Goal: Task Accomplishment & Management: Manage account settings

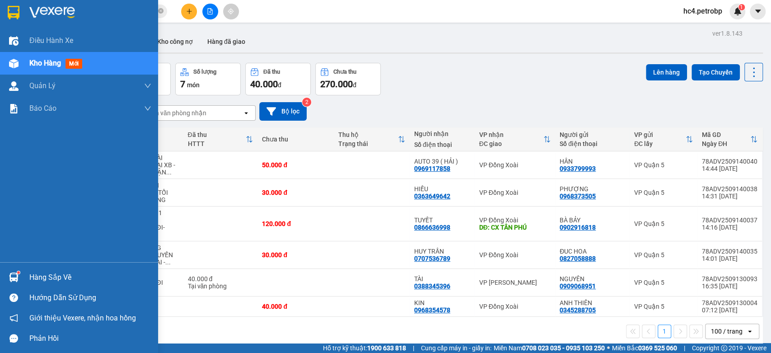
click at [33, 277] on div "Hàng sắp về" at bounding box center [90, 278] width 122 height 14
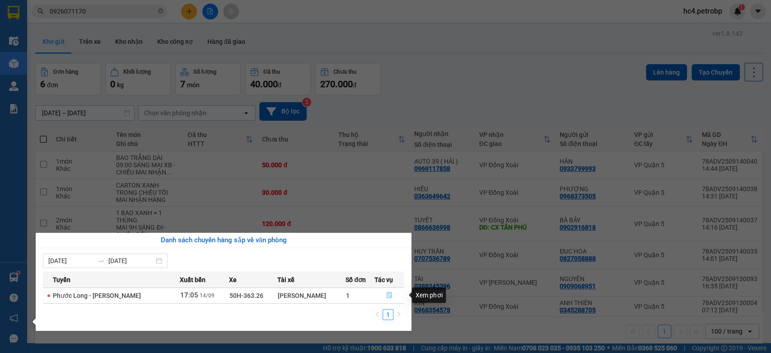
click at [392, 294] on button "button" at bounding box center [389, 295] width 29 height 14
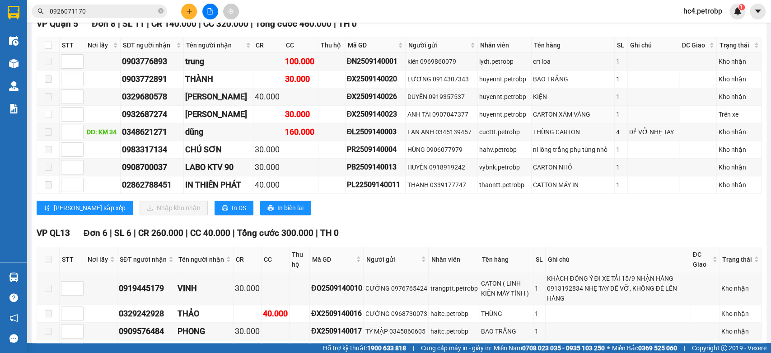
scroll to position [301, 0]
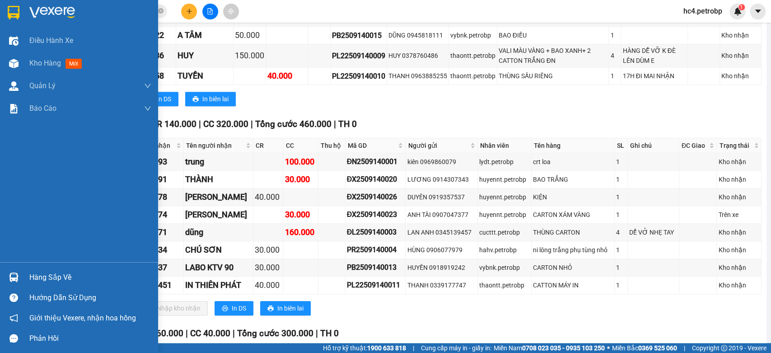
click at [26, 276] on div "Hàng sắp về" at bounding box center [79, 277] width 158 height 20
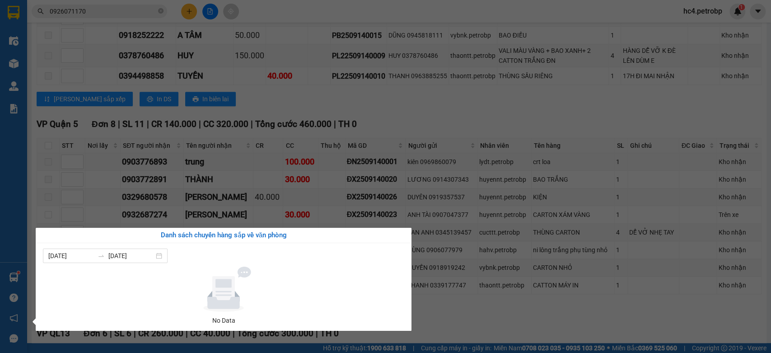
click at [477, 119] on section "Kết quả tìm kiếm ( 67 ) Bộ lọc Ngày tạo đơn gần nhất Mã ĐH Trạng thái Món hàng …" at bounding box center [385, 176] width 771 height 353
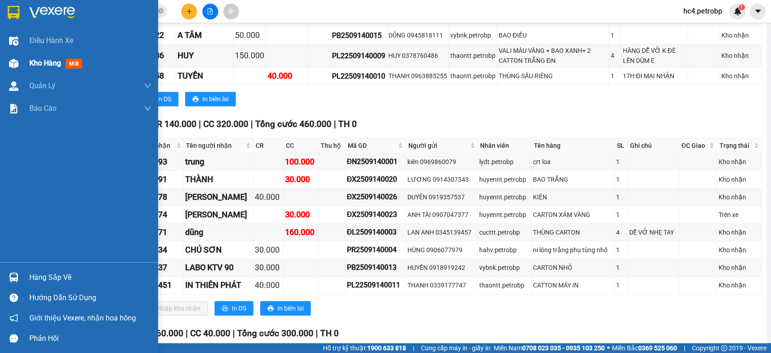
click at [70, 63] on span "mới" at bounding box center [74, 64] width 17 height 10
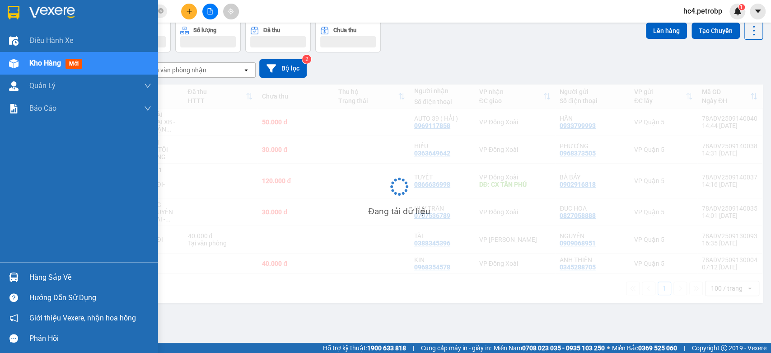
scroll to position [42, 0]
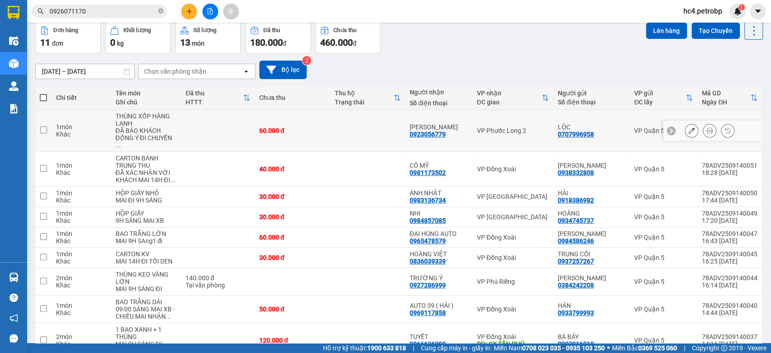
click at [427, 131] on div "0923056779" at bounding box center [428, 134] width 36 height 7
copy div "0923056779"
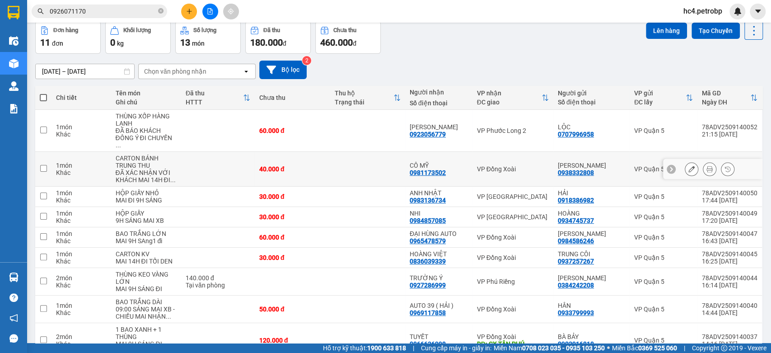
click at [422, 169] on div "0981173502" at bounding box center [428, 172] width 36 height 7
copy div "0981173502"
click at [388, 158] on td at bounding box center [367, 169] width 75 height 35
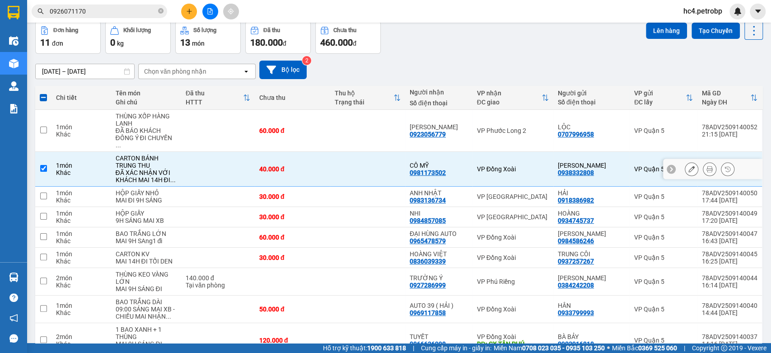
click at [390, 161] on td at bounding box center [367, 169] width 75 height 35
checkbox input "false"
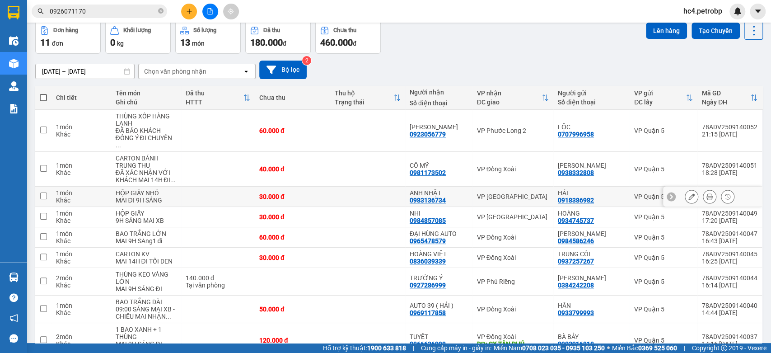
click at [418, 197] on div "0983136734" at bounding box center [428, 200] width 36 height 7
copy div "0983136734"
click at [413, 217] on div "0984857085" at bounding box center [428, 220] width 36 height 7
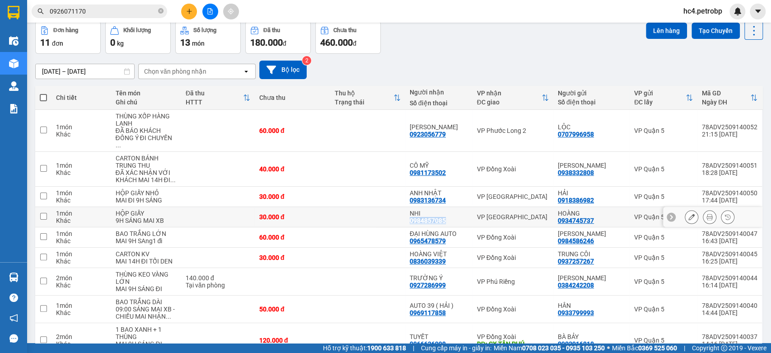
copy div "0984857085"
click at [428, 258] on div "0836039339" at bounding box center [428, 261] width 36 height 7
copy div "0836039339"
click at [432, 281] on div "0927286999" at bounding box center [428, 284] width 36 height 7
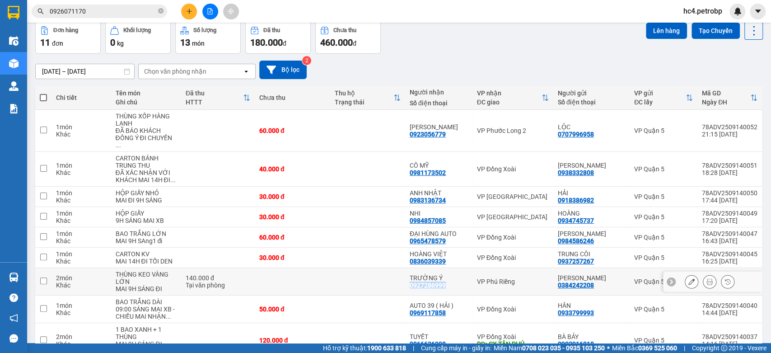
click at [432, 281] on div "0927286999" at bounding box center [428, 284] width 36 height 7
drag, startPoint x: 432, startPoint y: 277, endPoint x: 403, endPoint y: 272, distance: 29.4
click at [403, 272] on td at bounding box center [367, 282] width 75 height 28
checkbox input "true"
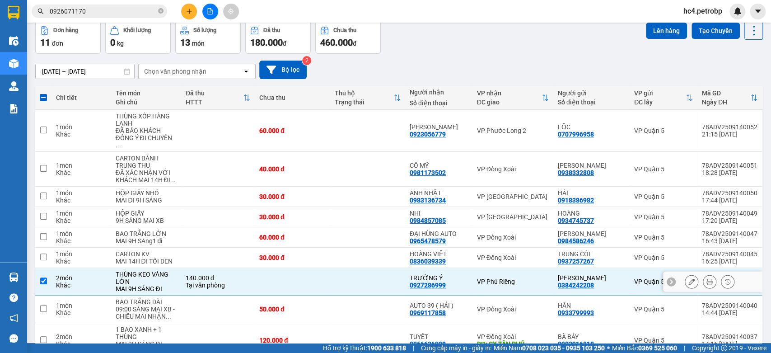
click at [431, 281] on div "0927286999" at bounding box center [428, 284] width 36 height 7
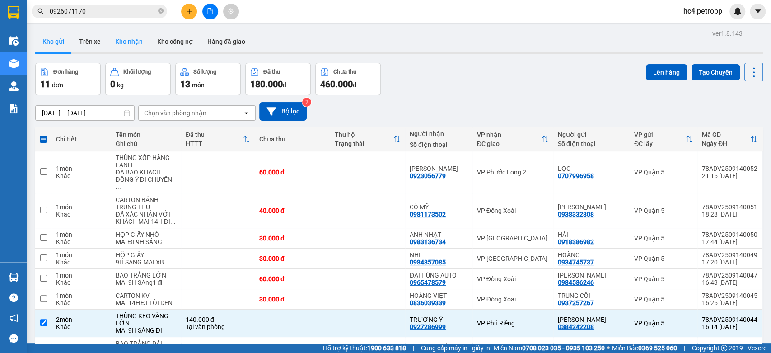
click at [123, 47] on button "Kho nhận" at bounding box center [129, 42] width 42 height 22
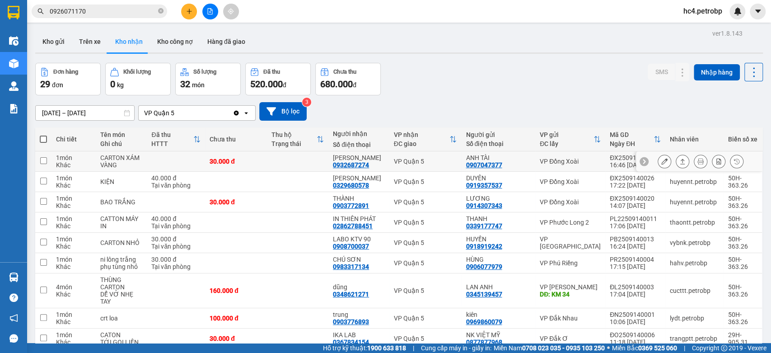
click at [325, 162] on td at bounding box center [297, 161] width 61 height 20
checkbox input "true"
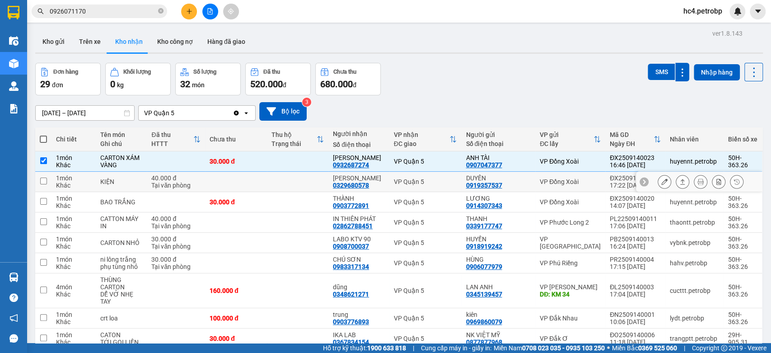
click at [328, 183] on td at bounding box center [297, 182] width 61 height 20
checkbox input "true"
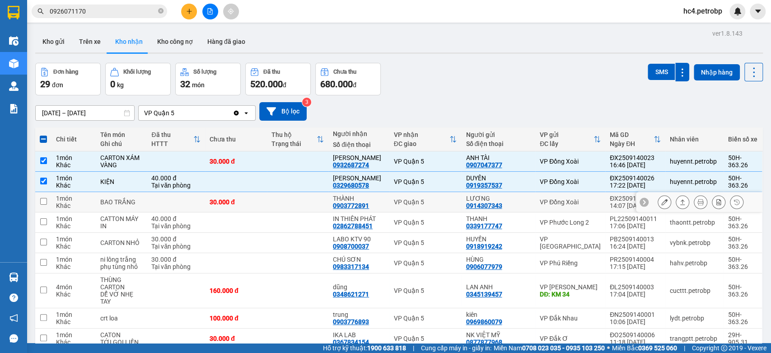
click at [328, 201] on td at bounding box center [297, 202] width 61 height 20
checkbox input "true"
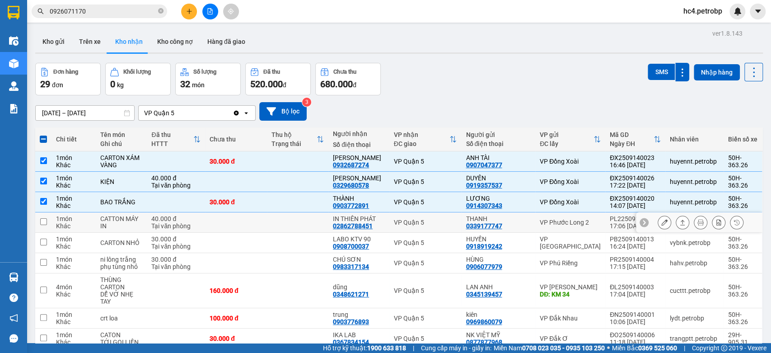
click at [328, 220] on td at bounding box center [297, 222] width 61 height 20
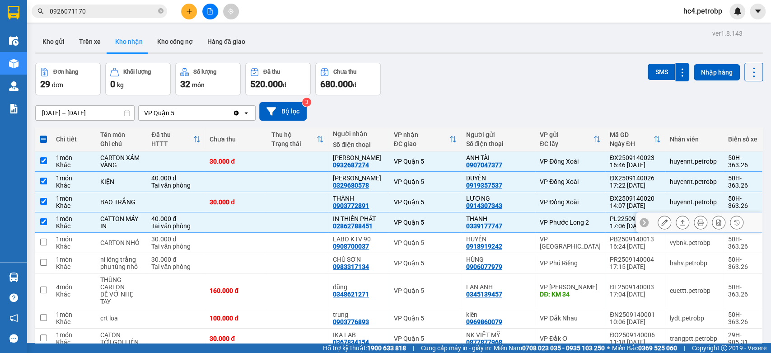
checkbox input "true"
click at [328, 240] on td at bounding box center [297, 243] width 61 height 20
checkbox input "true"
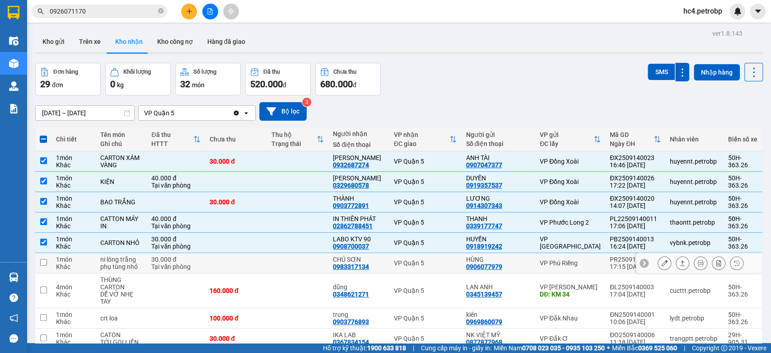
click at [328, 256] on td at bounding box center [297, 263] width 61 height 20
checkbox input "true"
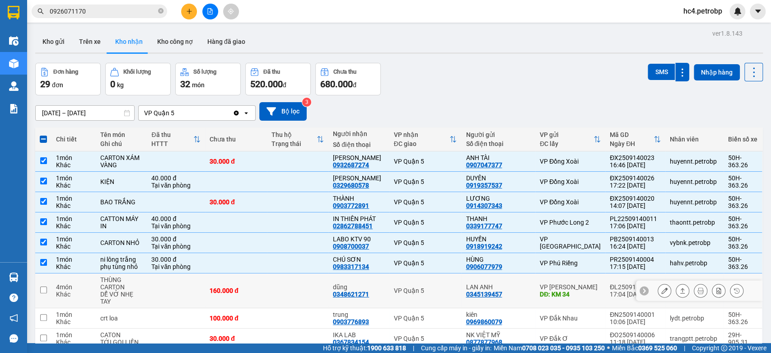
click at [327, 283] on td at bounding box center [297, 290] width 61 height 35
checkbox input "true"
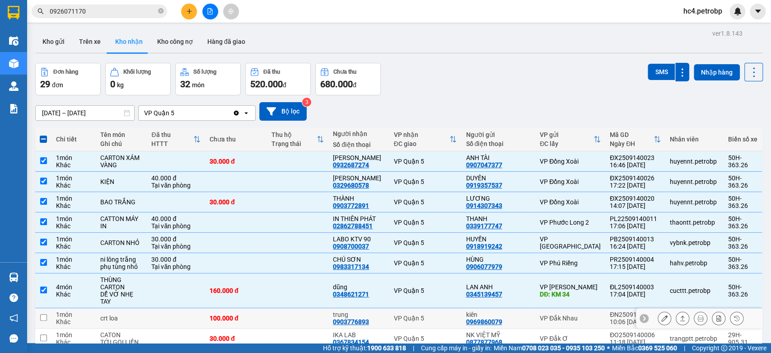
click at [327, 317] on td at bounding box center [297, 318] width 61 height 20
checkbox input "true"
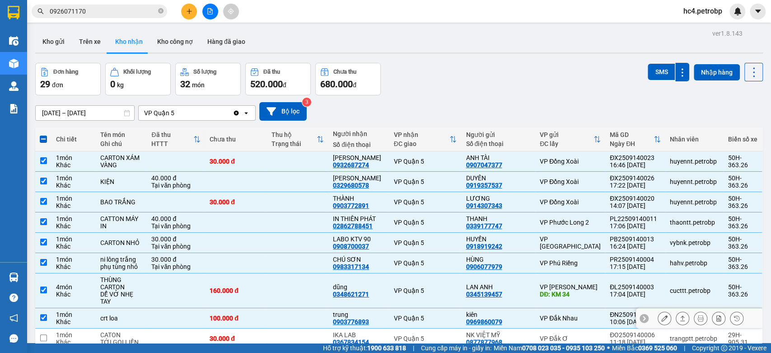
click at [361, 318] on div "0903776893" at bounding box center [351, 321] width 36 height 7
copy div "0903776893"
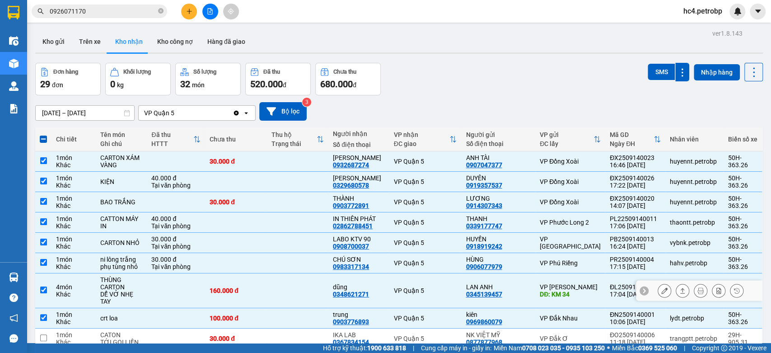
click at [364, 291] on div "0348621271" at bounding box center [351, 293] width 36 height 7
copy div "0348621271"
drag, startPoint x: 329, startPoint y: 282, endPoint x: 341, endPoint y: 285, distance: 12.0
click at [328, 282] on td at bounding box center [297, 290] width 61 height 35
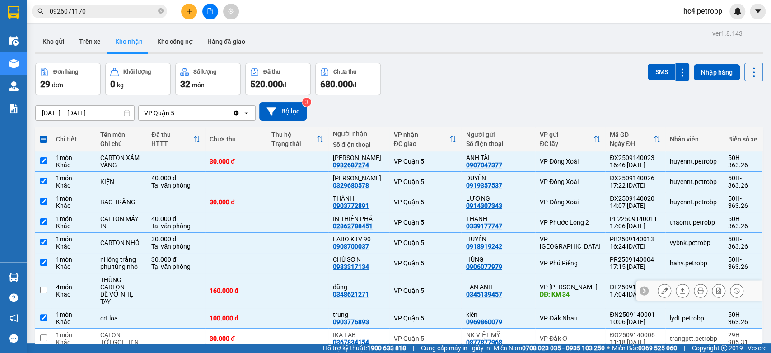
checkbox input "false"
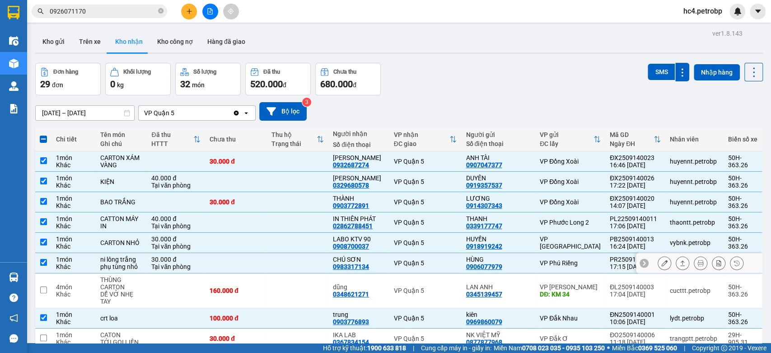
click at [369, 267] on div "0983317134" at bounding box center [351, 266] width 36 height 7
copy div "0983317134"
click at [322, 258] on td at bounding box center [297, 263] width 61 height 20
checkbox input "false"
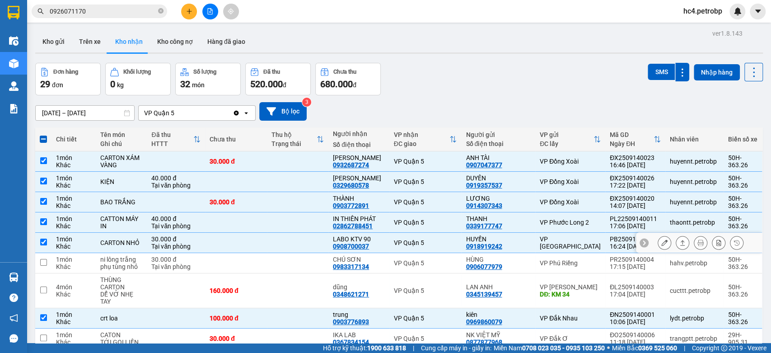
click at [355, 248] on div "0908700037" at bounding box center [351, 246] width 36 height 7
copy div "0908700037"
click at [327, 235] on td at bounding box center [297, 243] width 61 height 20
checkbox input "false"
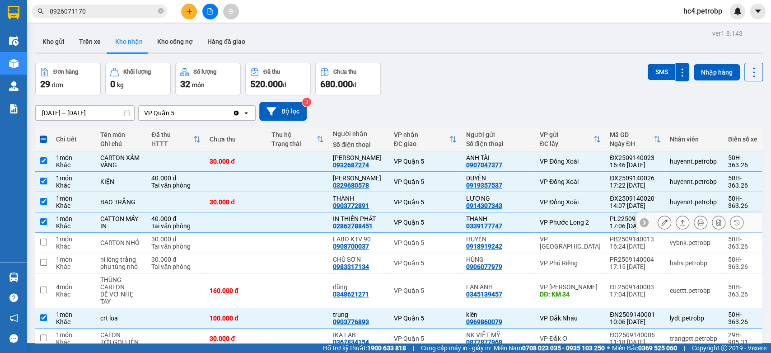
click at [354, 227] on div "02862788451" at bounding box center [353, 225] width 40 height 7
copy div "02862788451"
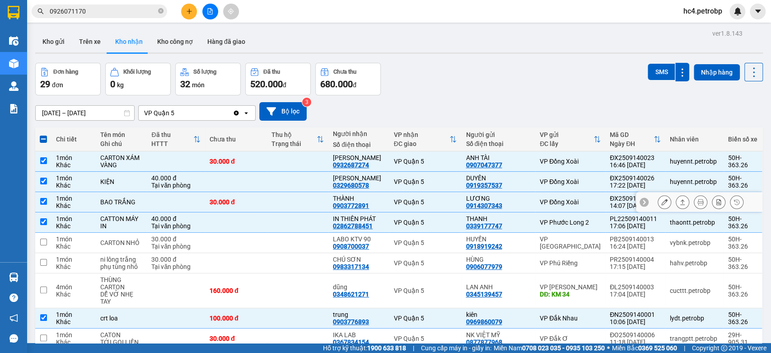
click at [369, 205] on div "0903772891" at bounding box center [351, 205] width 36 height 7
click at [328, 201] on td at bounding box center [297, 202] width 61 height 20
checkbox input "false"
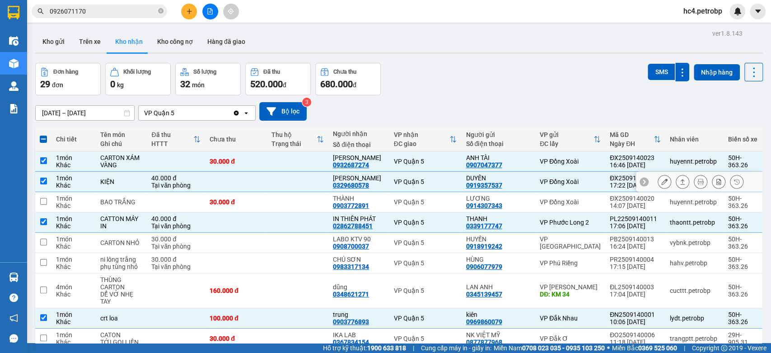
click at [361, 187] on div "0329680578" at bounding box center [351, 185] width 36 height 7
click at [328, 181] on td at bounding box center [297, 182] width 61 height 20
checkbox input "false"
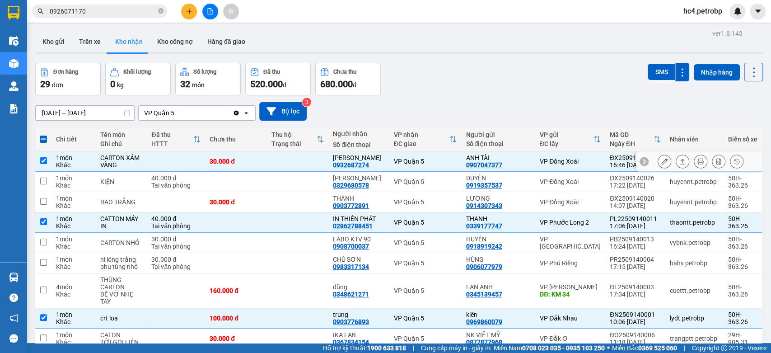
click at [358, 165] on div "0932687274" at bounding box center [351, 164] width 36 height 7
click at [328, 155] on td at bounding box center [297, 161] width 61 height 20
checkbox input "false"
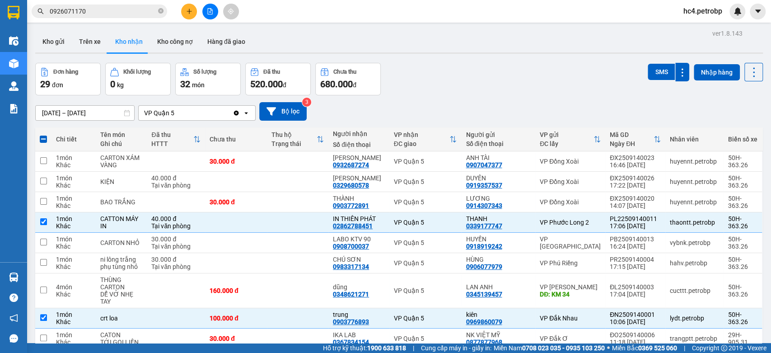
scroll to position [100, 0]
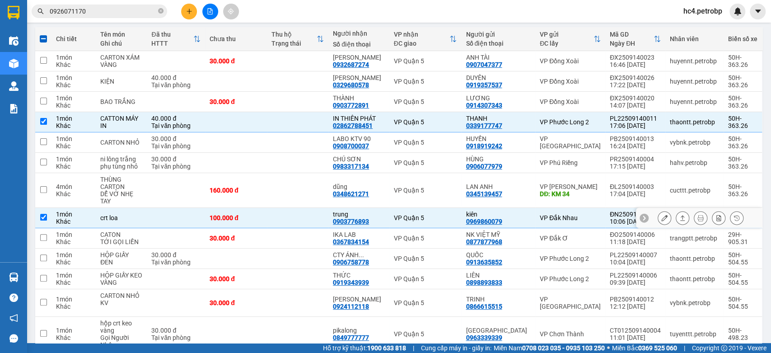
click at [322, 208] on td at bounding box center [297, 218] width 61 height 20
checkbox input "false"
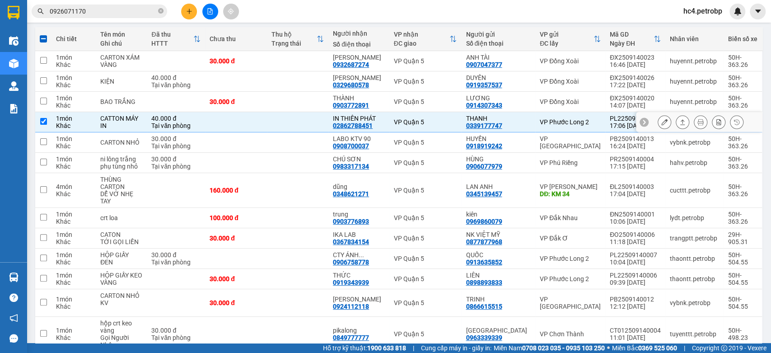
click at [328, 124] on td at bounding box center [297, 122] width 61 height 20
checkbox input "false"
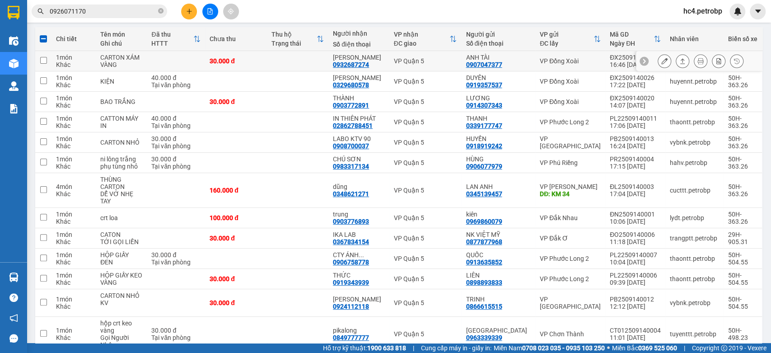
scroll to position [0, 0]
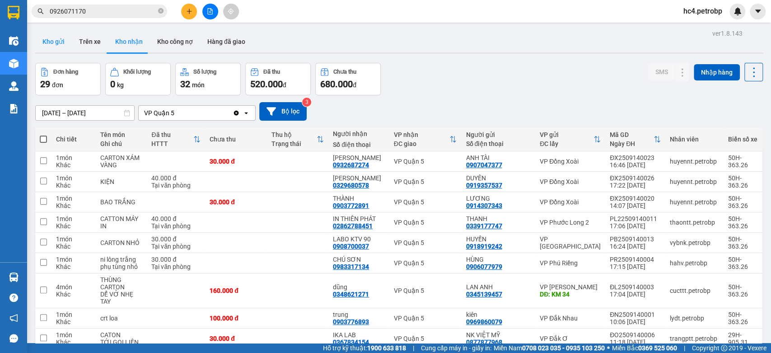
click at [56, 38] on button "Kho gửi" at bounding box center [53, 42] width 37 height 22
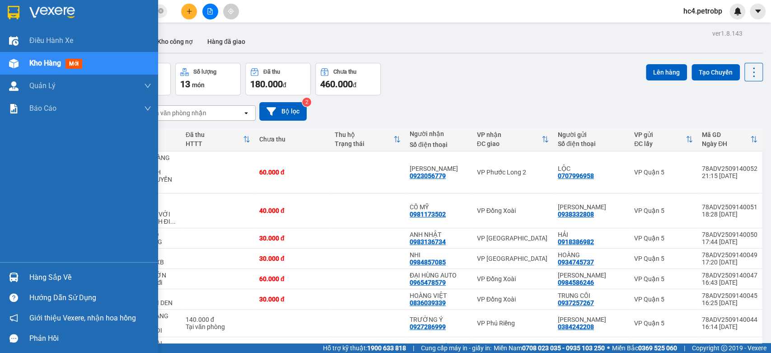
click at [29, 275] on div "Hàng sắp về" at bounding box center [79, 277] width 158 height 20
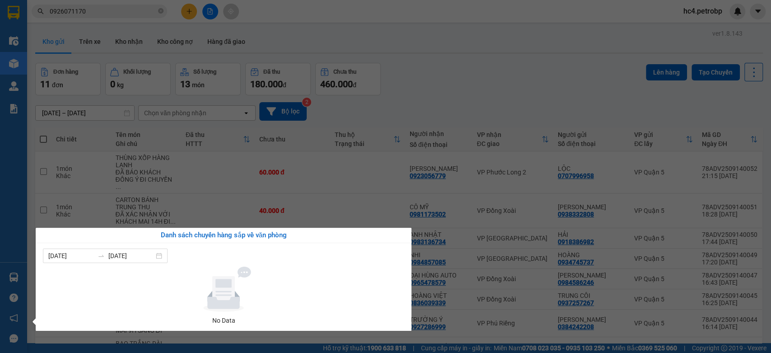
click at [618, 87] on section "Kết quả tìm kiếm ( 67 ) Bộ lọc Ngày tạo đơn gần nhất Mã ĐH Trạng thái Món hàng …" at bounding box center [385, 176] width 771 height 353
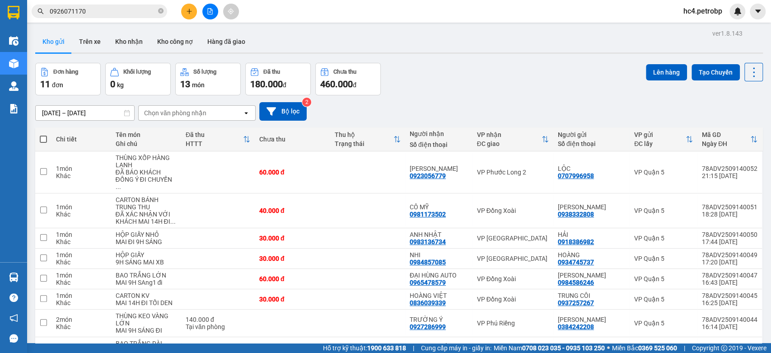
click at [708, 11] on span "hc4.petrobp" at bounding box center [702, 10] width 53 height 11
click at [700, 29] on span "Đăng xuất" at bounding box center [709, 28] width 38 height 10
